Goal: Communication & Community: Answer question/provide support

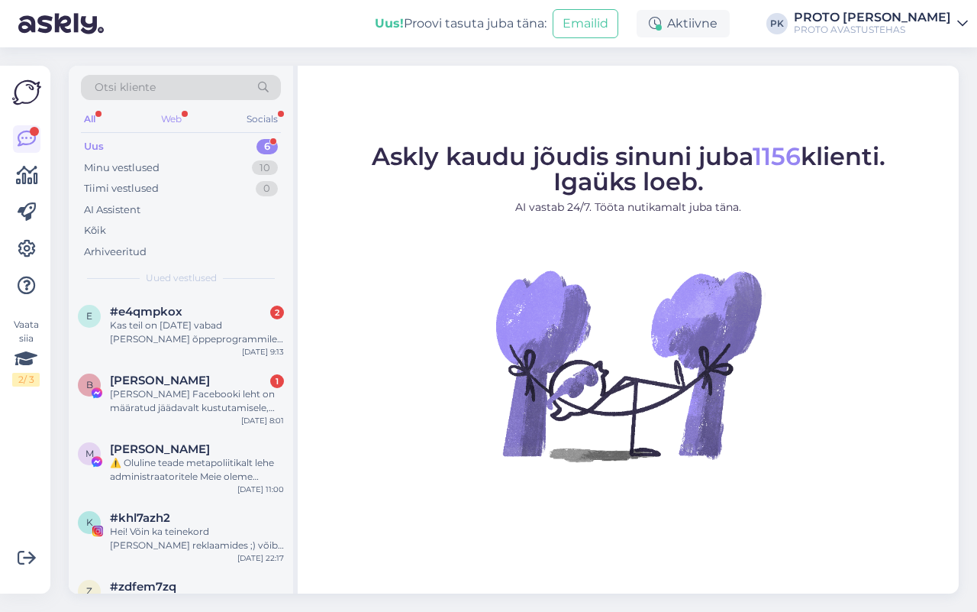
click at [169, 115] on div "Web" at bounding box center [171, 119] width 27 height 20
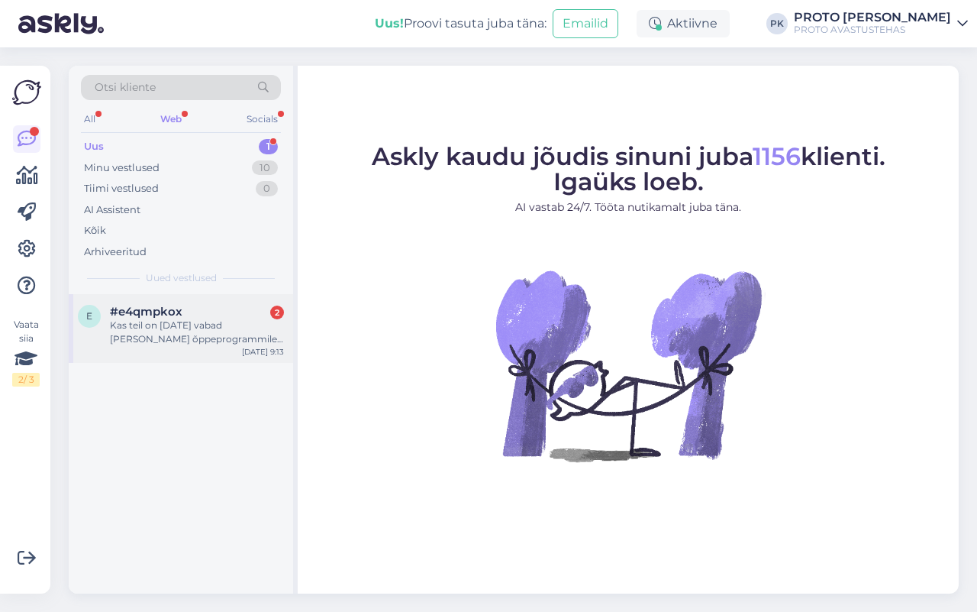
click at [188, 324] on div "Kas teil on [DATE] vabad [PERSON_NAME] õppeprogrammile "Aja mõõtmise masin"? So…" at bounding box center [197, 331] width 174 height 27
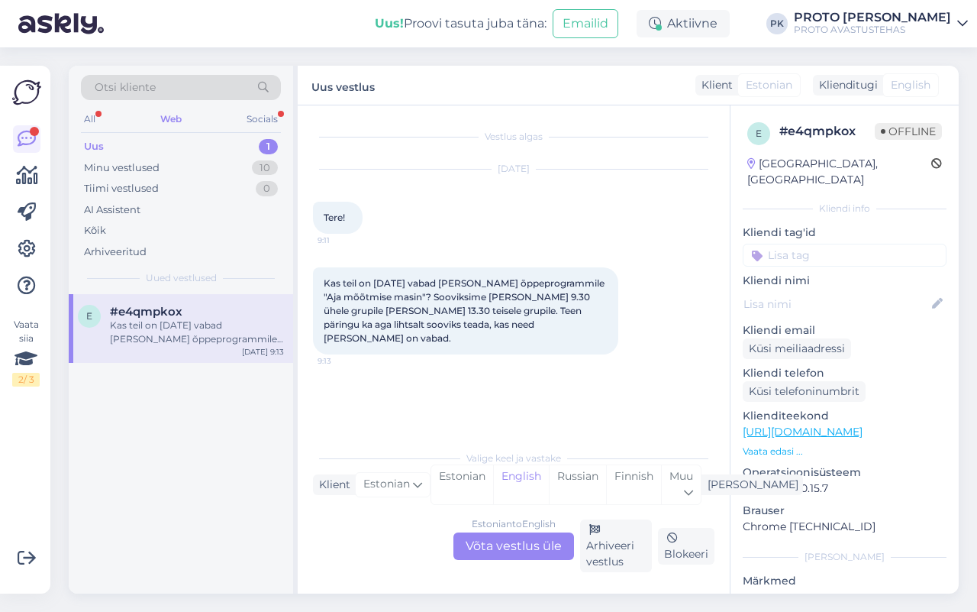
click at [510, 534] on div "Estonian to English Võta vestlus üle" at bounding box center [513, 545] width 121 height 27
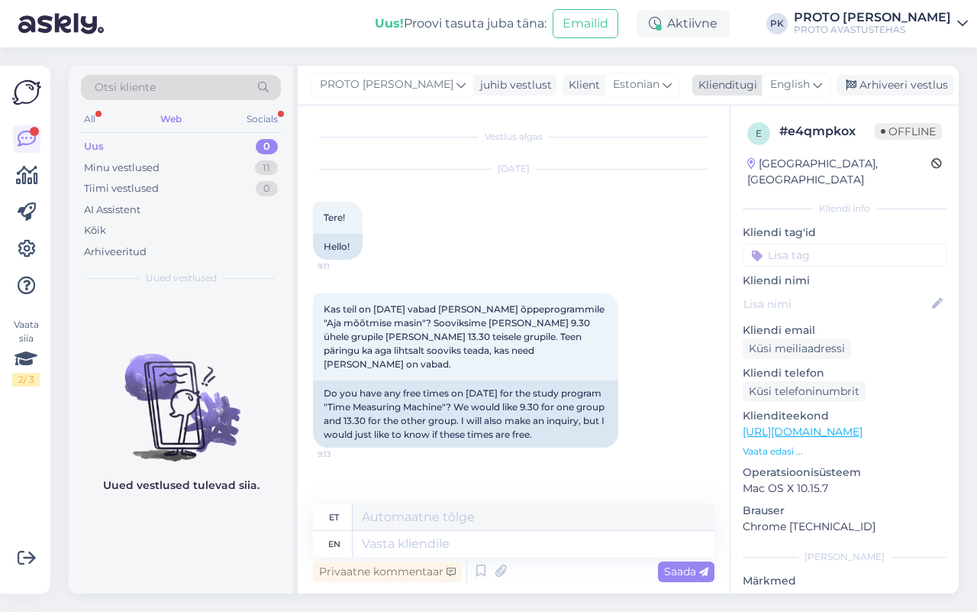
click at [813, 82] on icon at bounding box center [817, 84] width 9 height 17
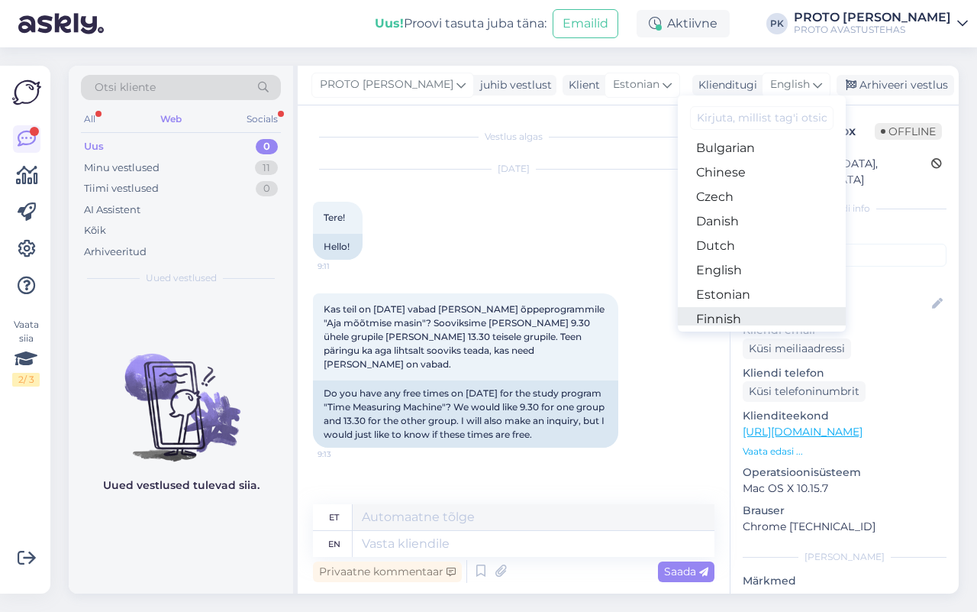
scroll to position [95, 0]
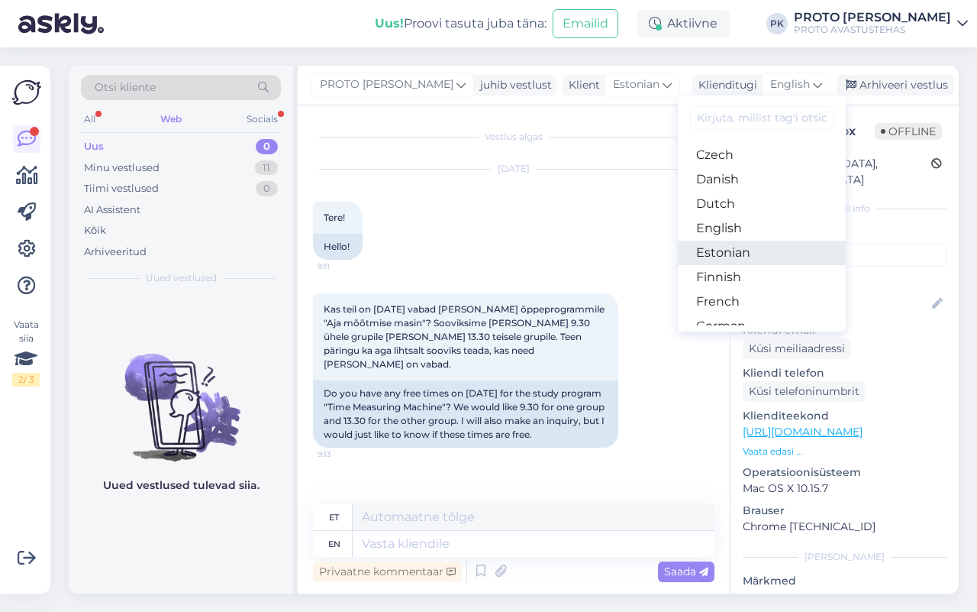
click at [731, 250] on link "Estonian" at bounding box center [762, 252] width 168 height 24
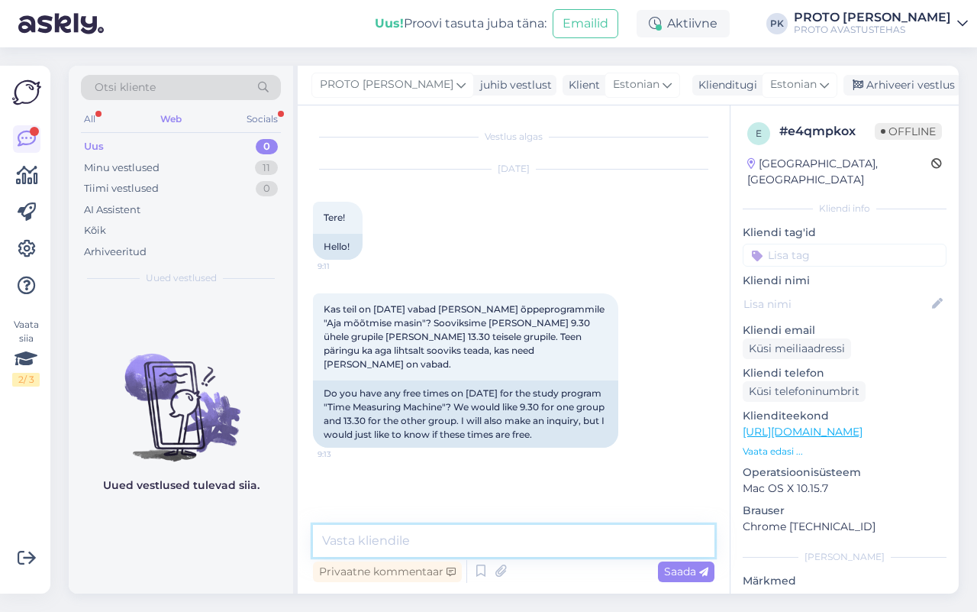
click at [364, 543] on textarea at bounding box center [514, 540] width 402 height 32
type textarea "Tere!"
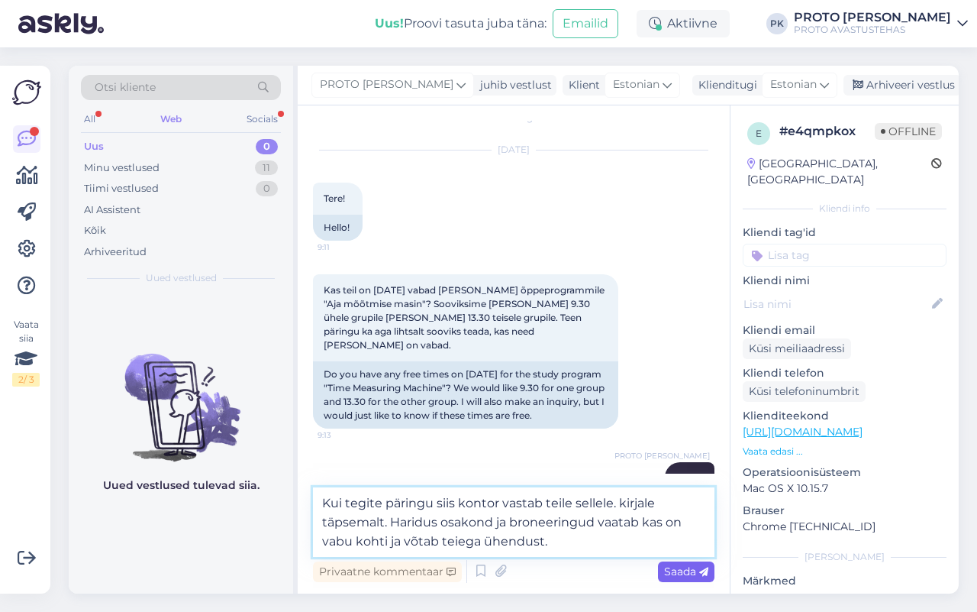
type textarea "Kui tegite päringu siis kontor vastab teile sellele. kirjale täpsemalt. Haridus…"
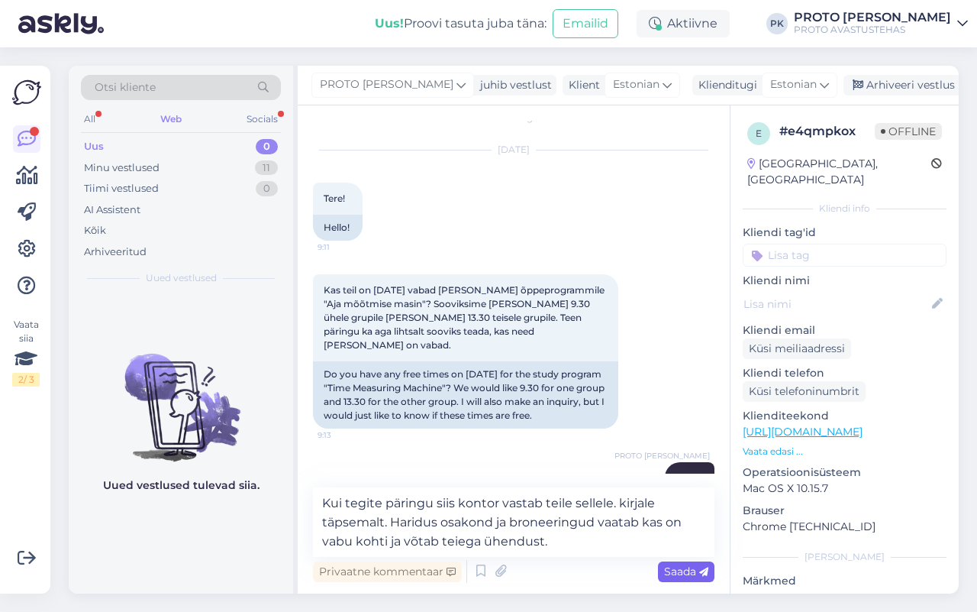
click at [689, 565] on span "Saada" at bounding box center [686, 571] width 44 height 14
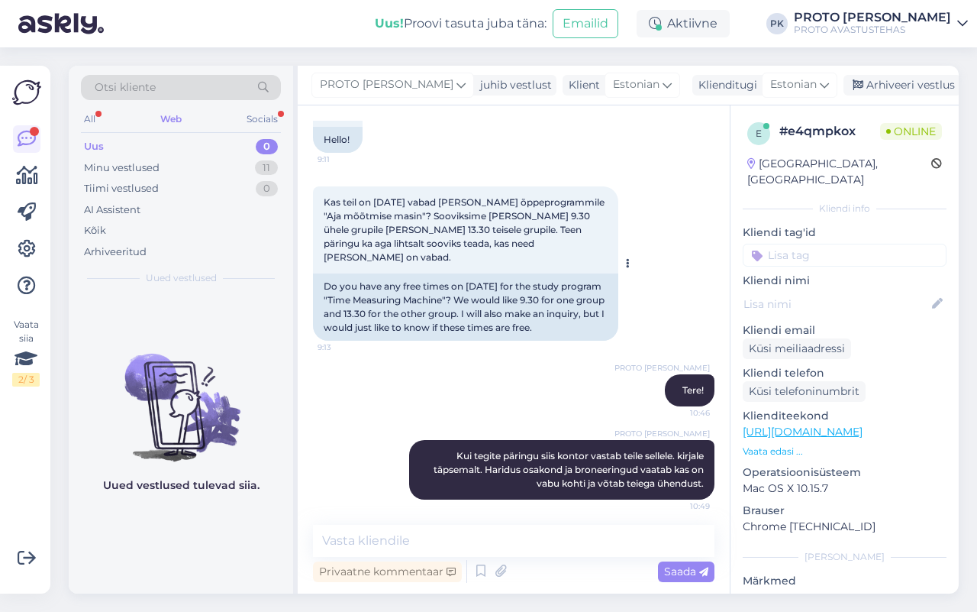
scroll to position [111, 0]
